Goal: Transaction & Acquisition: Download file/media

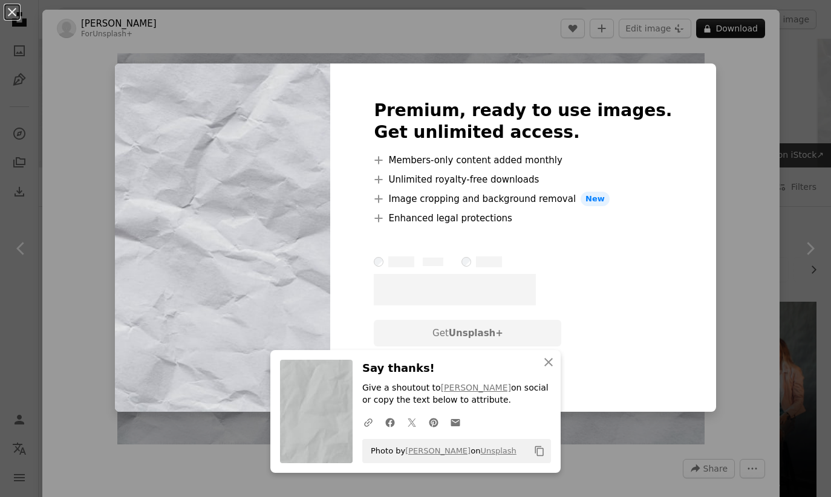
scroll to position [1680, 0]
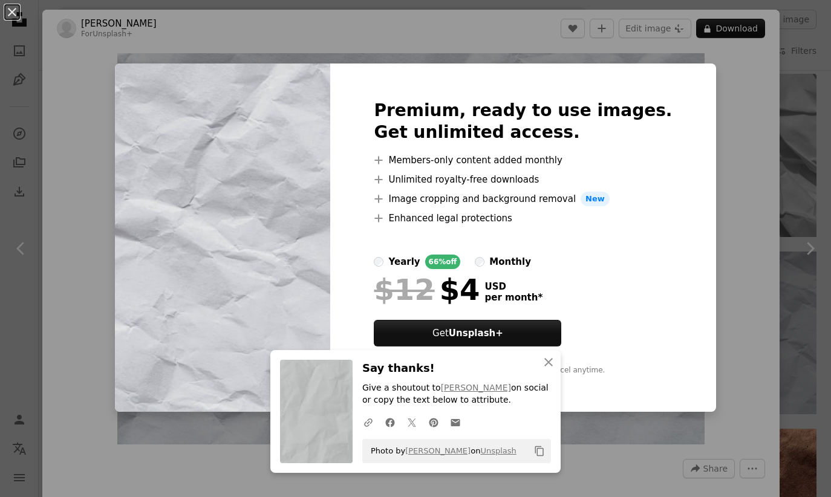
click at [743, 68] on div "An X shape Premium, ready to use images. Get unlimited access. A plus sign Memb…" at bounding box center [415, 248] width 831 height 497
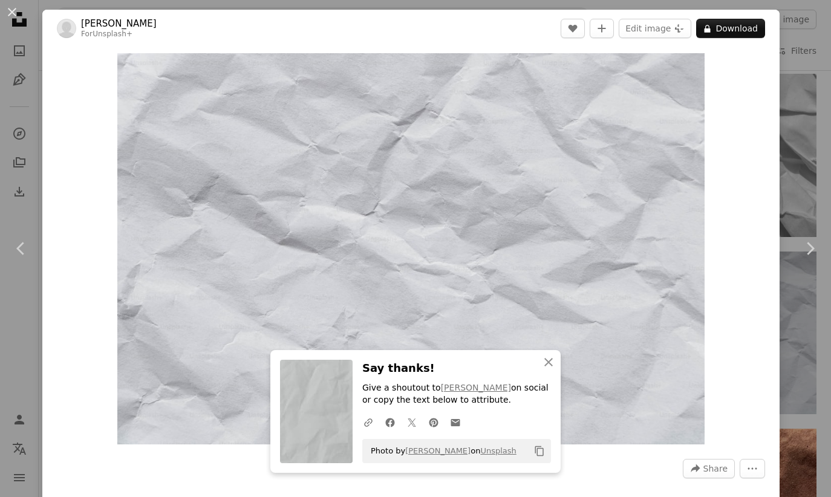
click at [798, 24] on div "An X shape Chevron left Chevron right [PERSON_NAME] For Unsplash+ A heart A plu…" at bounding box center [415, 248] width 831 height 497
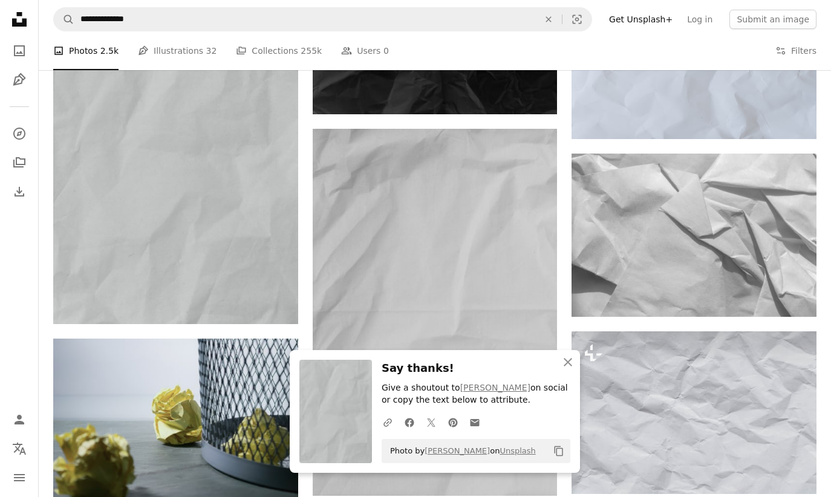
scroll to position [1599, 0]
click at [564, 368] on icon "An X shape" at bounding box center [568, 362] width 15 height 15
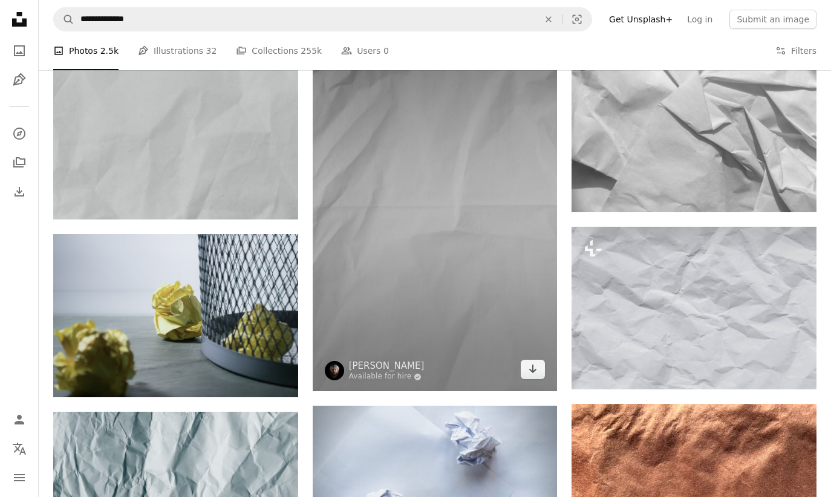
scroll to position [1706, 0]
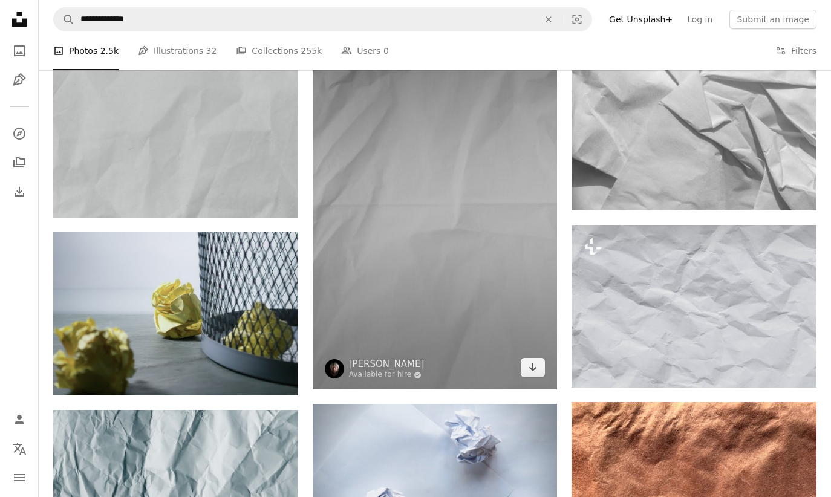
click at [489, 291] on img at bounding box center [435, 205] width 245 height 367
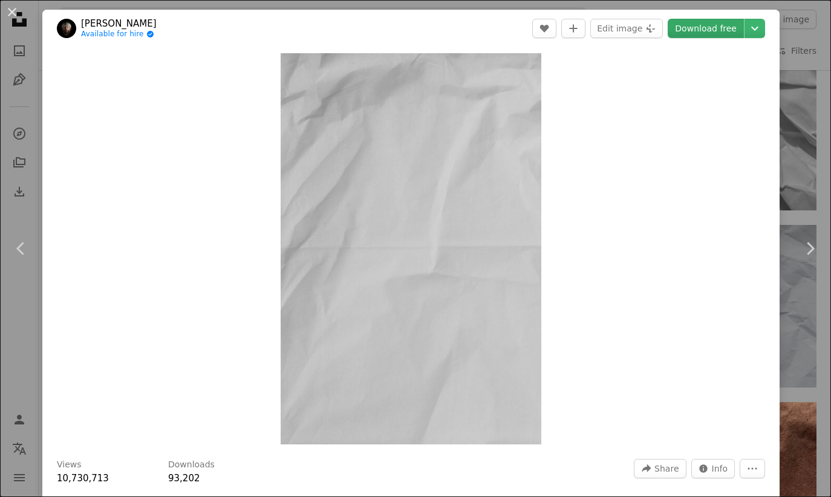
click at [719, 33] on link "Download free" at bounding box center [706, 28] width 76 height 19
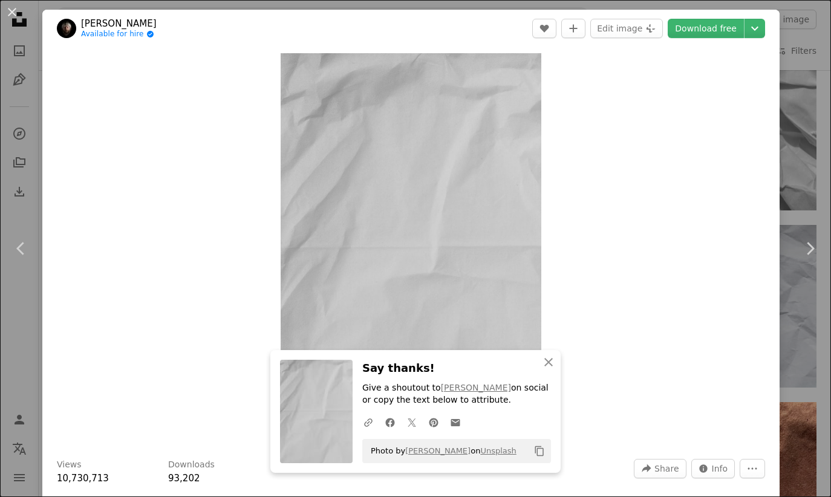
click at [797, 131] on div "An X shape Chevron left Chevron right [PERSON_NAME] Available for hire A checkm…" at bounding box center [415, 248] width 831 height 497
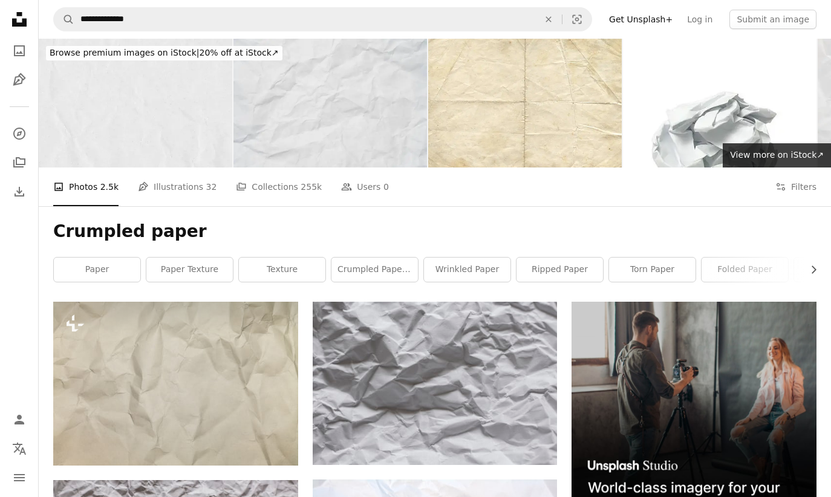
click at [286, 220] on div "Crumpled paper Chevron right paper paper texture texture crumpled paper ball wr…" at bounding box center [435, 254] width 792 height 96
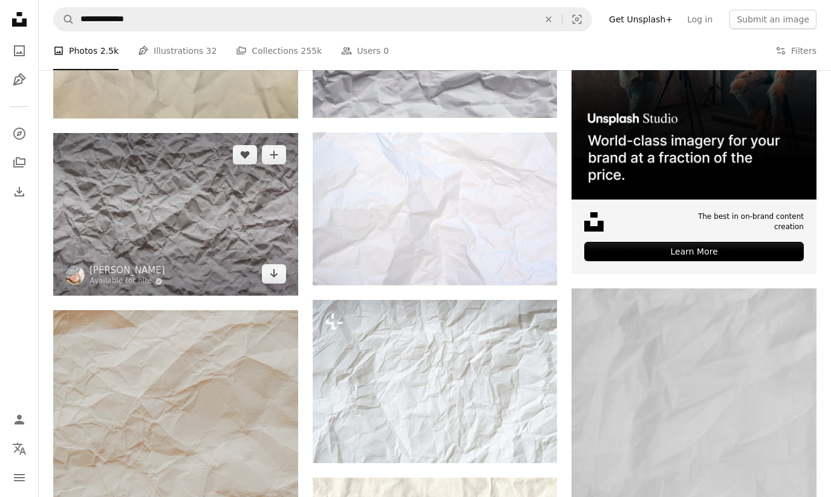
scroll to position [349, 0]
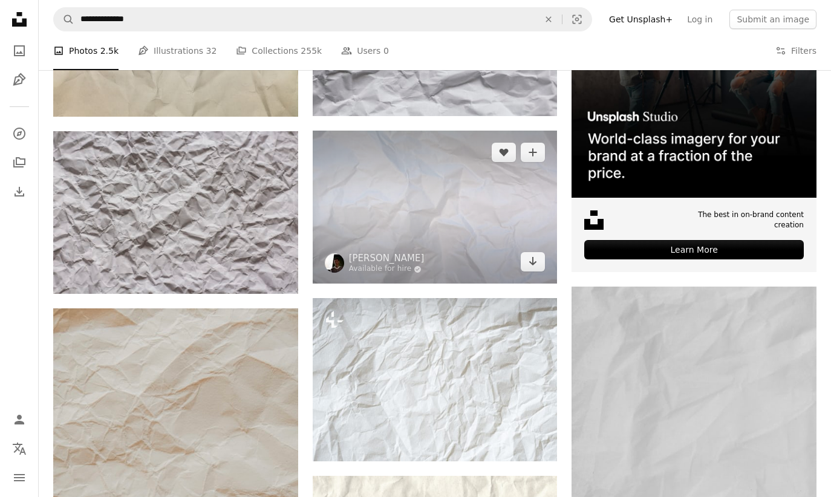
click at [428, 197] on img at bounding box center [435, 207] width 245 height 153
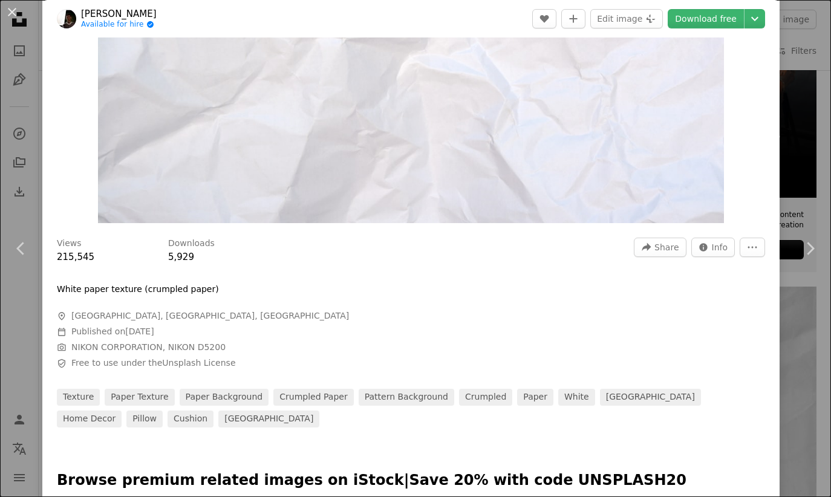
scroll to position [252, 0]
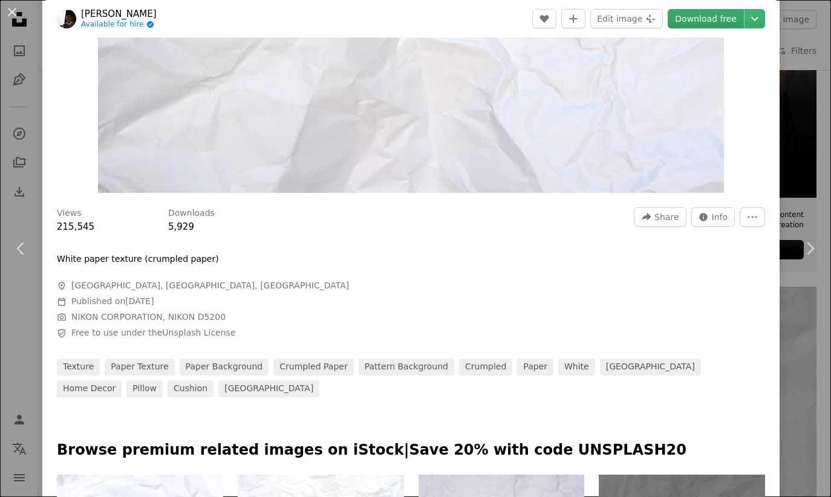
click at [744, 13] on link "Download free" at bounding box center [706, 18] width 76 height 19
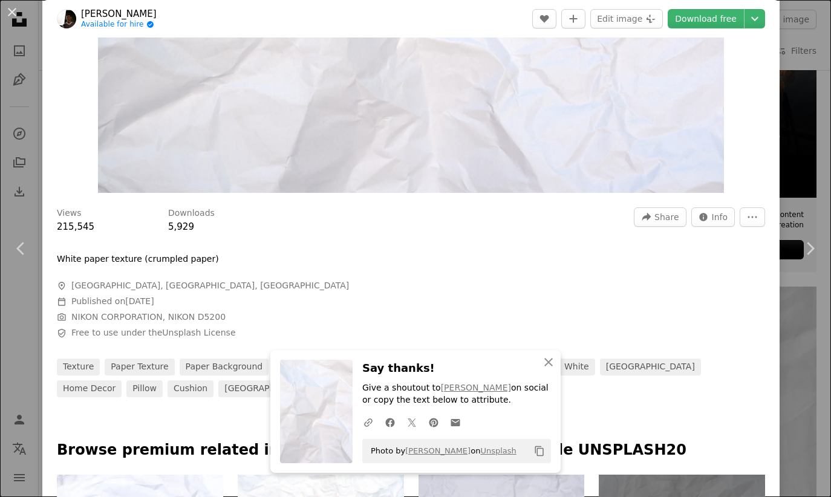
click at [805, 51] on div "An X shape Chevron left Chevron right Teuku Fadhil Available for hire A checkma…" at bounding box center [415, 248] width 831 height 497
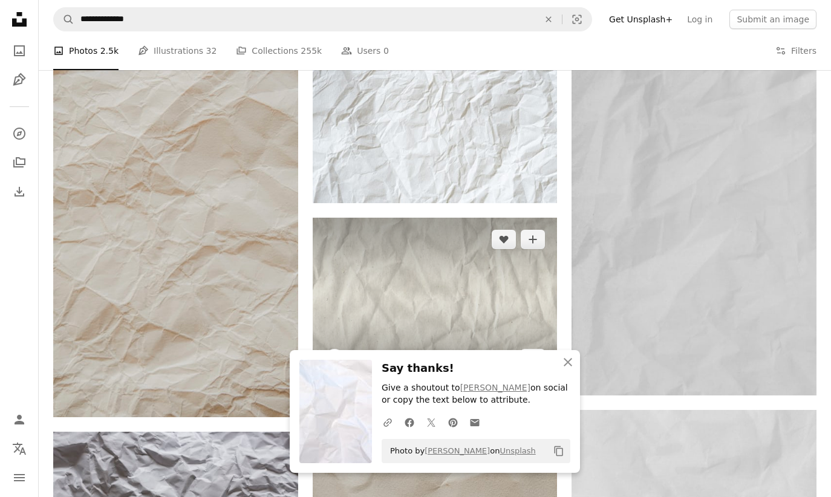
scroll to position [608, 0]
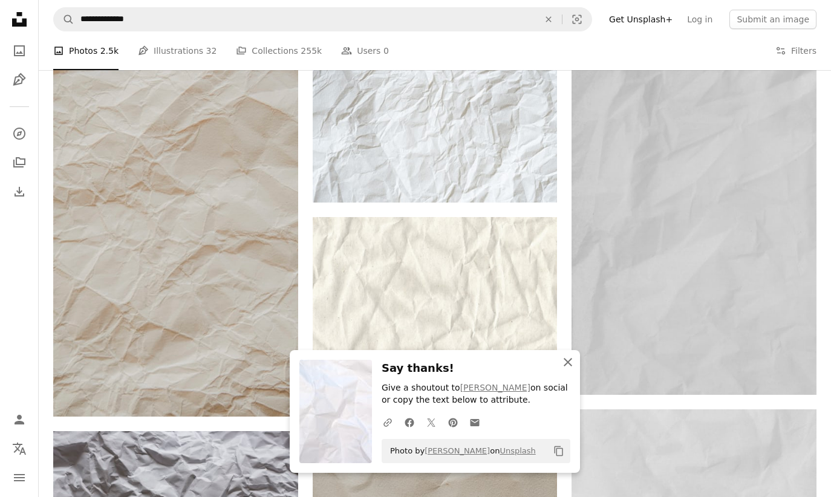
click at [567, 366] on icon "An X shape" at bounding box center [568, 362] width 15 height 15
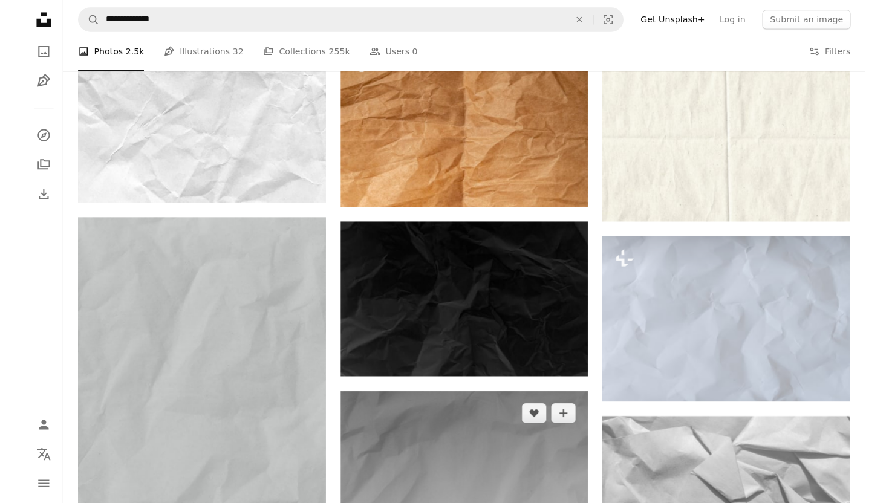
scroll to position [1340, 0]
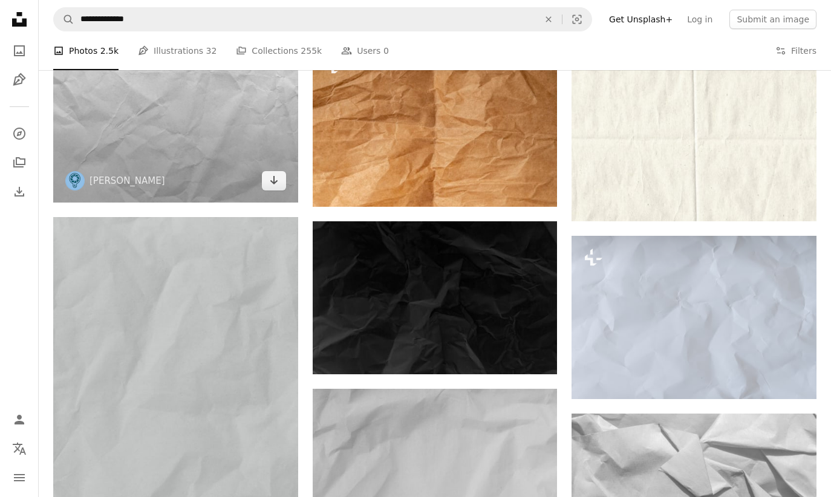
click at [256, 164] on img at bounding box center [175, 40] width 245 height 327
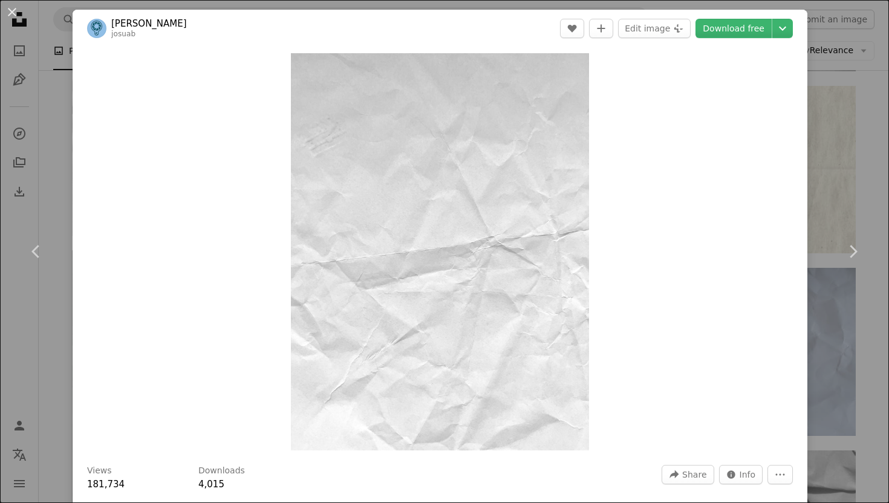
click at [830, 48] on div "An X shape Chevron left Chevron right [PERSON_NAME] josuab A heart A plus sign …" at bounding box center [444, 251] width 889 height 503
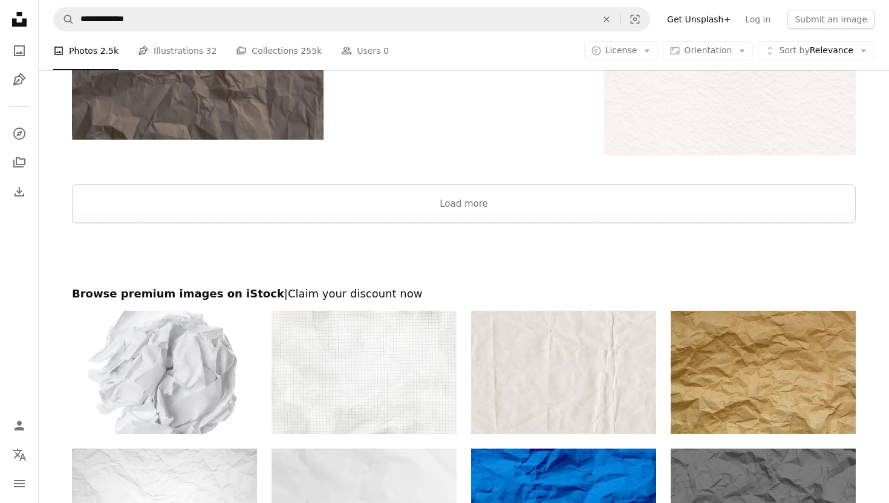
scroll to position [3880, 0]
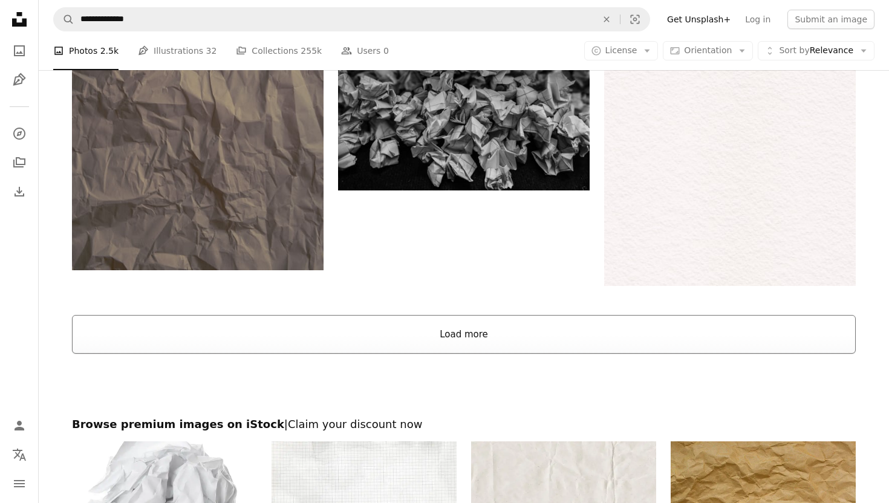
click at [496, 317] on button "Load more" at bounding box center [464, 334] width 784 height 39
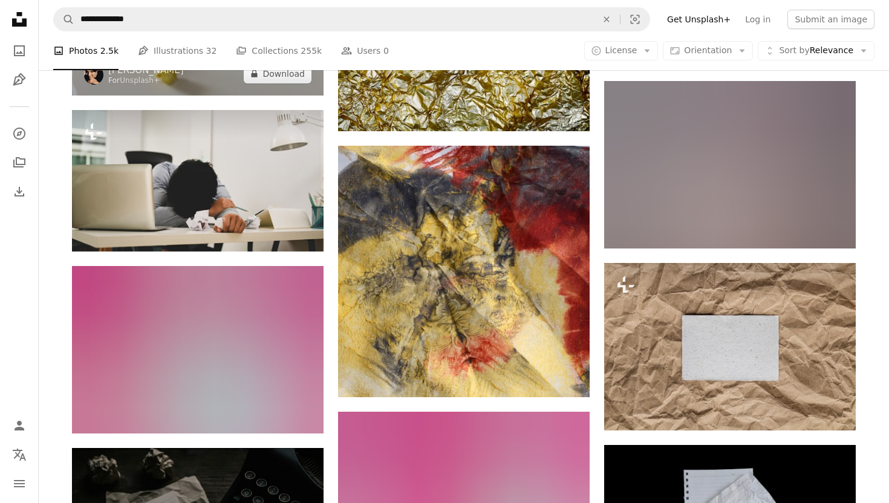
scroll to position [7510, 0]
